Goal: Find specific page/section: Find specific page/section

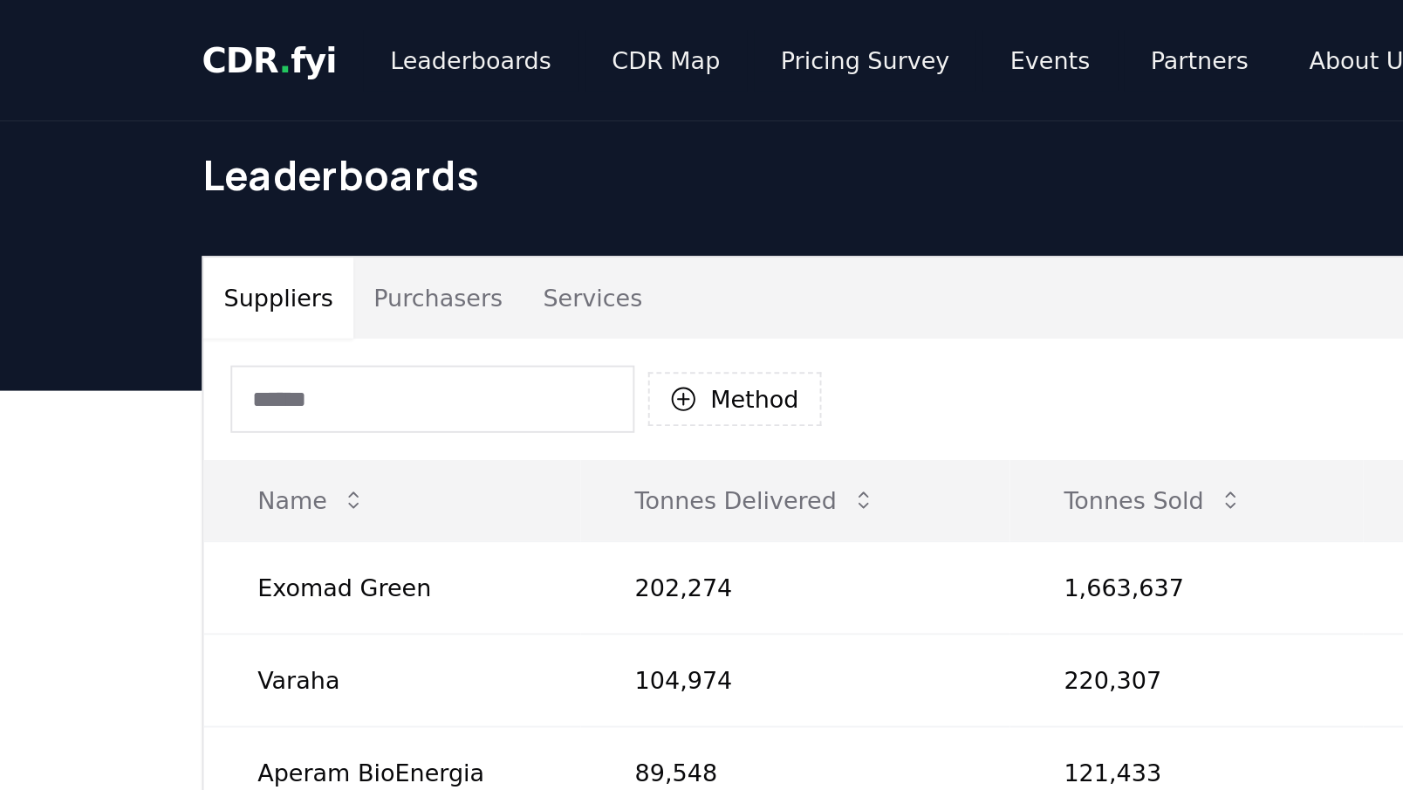
click at [153, 38] on span "CDR . fyi" at bounding box center [140, 31] width 70 height 21
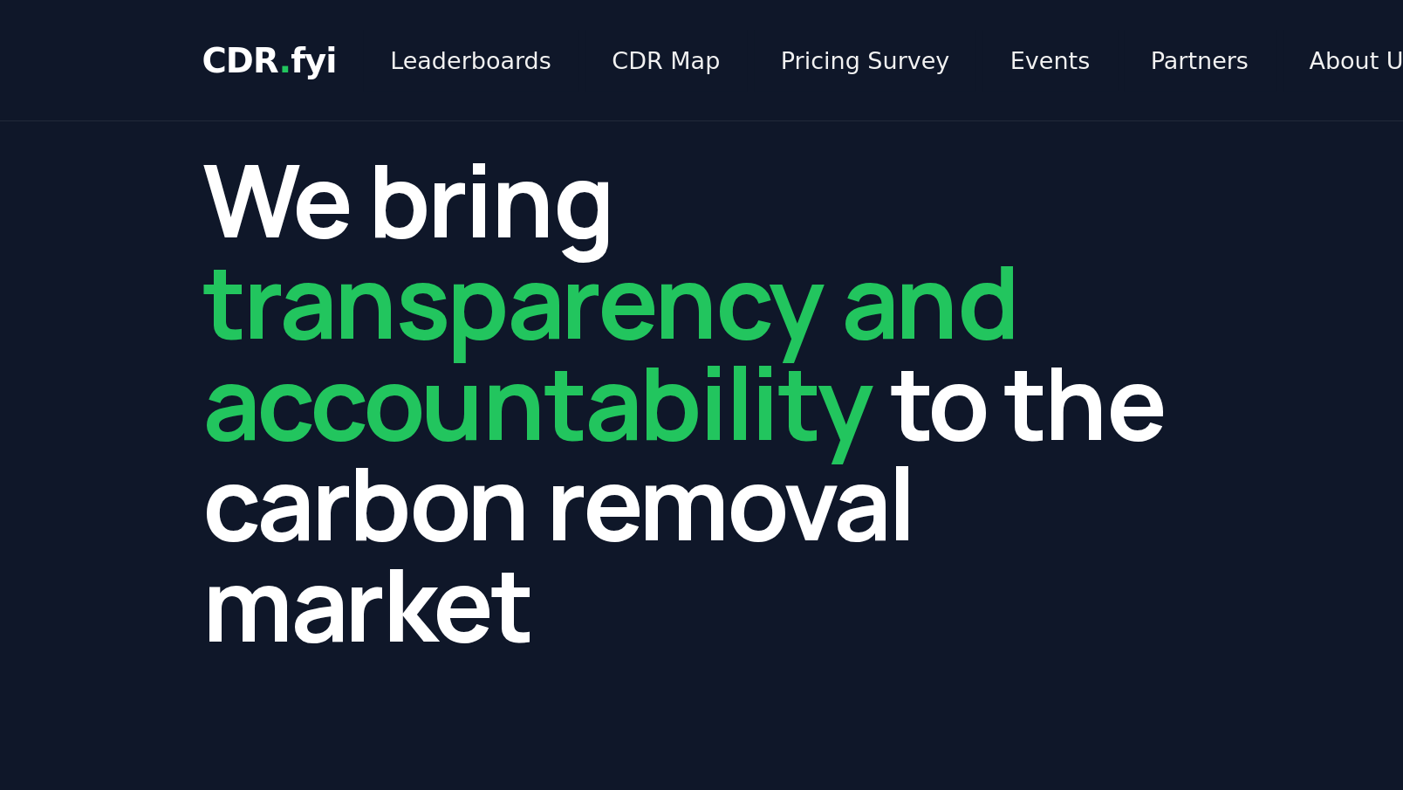
click at [409, 157] on span "transparency and accountability" at bounding box center [315, 182] width 421 height 124
click at [253, 40] on link "Leaderboards" at bounding box center [244, 31] width 112 height 31
